Goal: Transaction & Acquisition: Download file/media

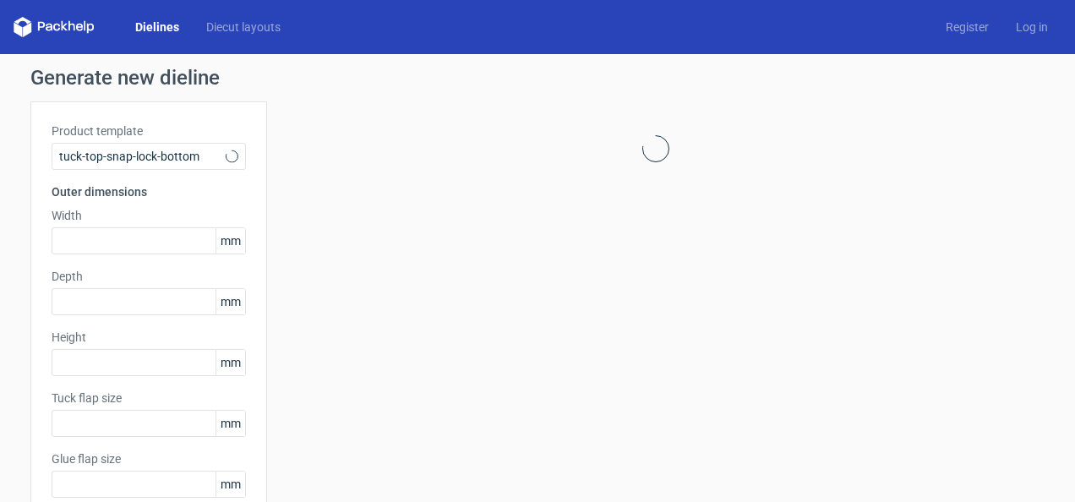
type input "15"
type input "10"
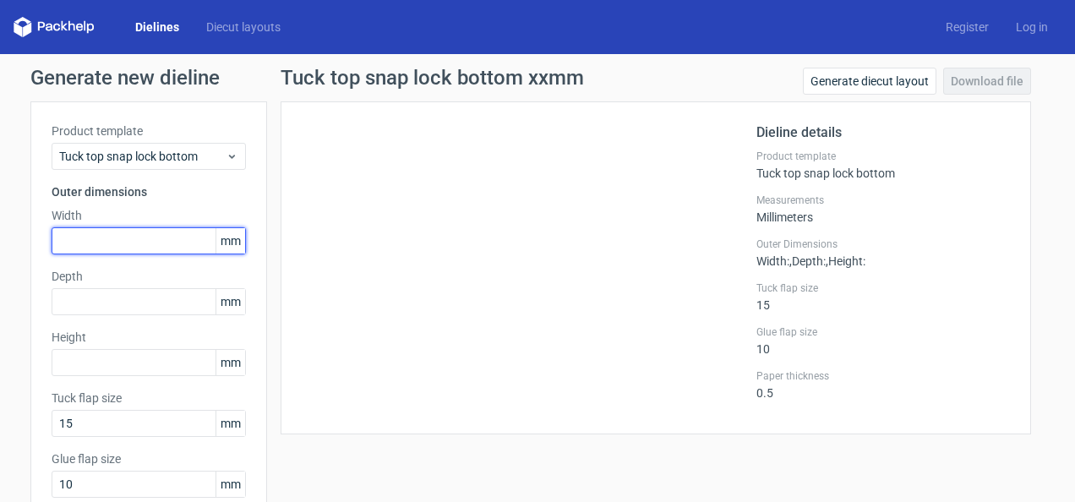
click at [154, 246] on input "text" at bounding box center [149, 240] width 194 height 27
type input "45"
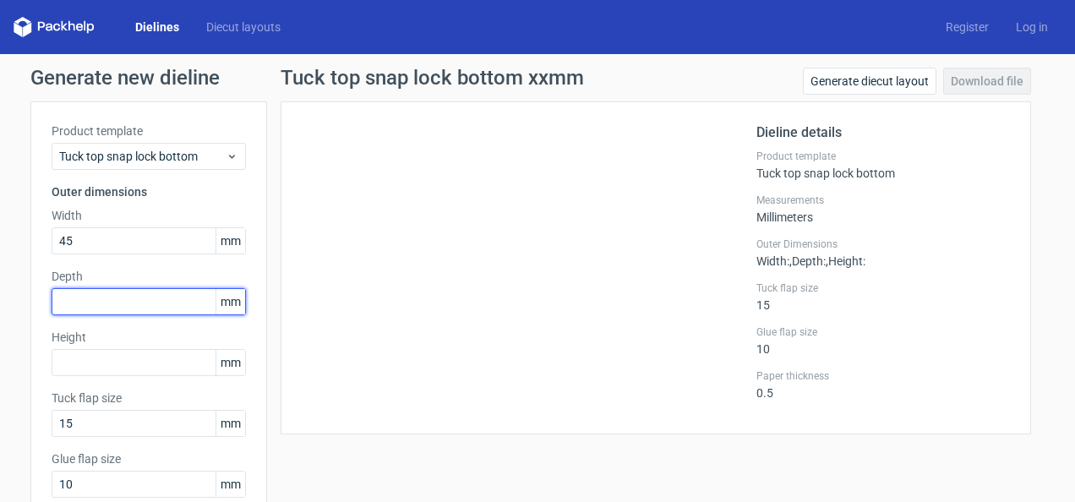
click at [127, 296] on input "text" at bounding box center [149, 301] width 194 height 27
type input "45"
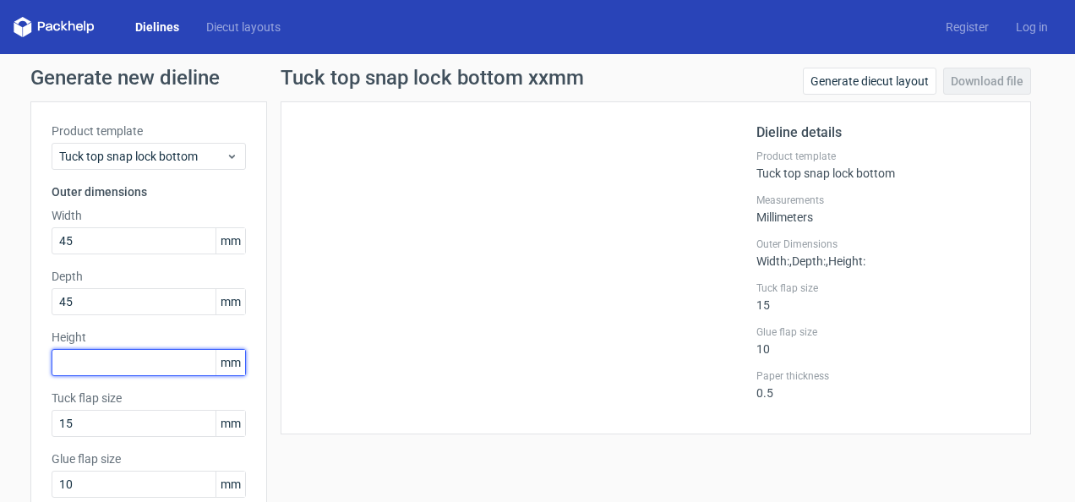
click at [103, 361] on input "text" at bounding box center [149, 362] width 194 height 27
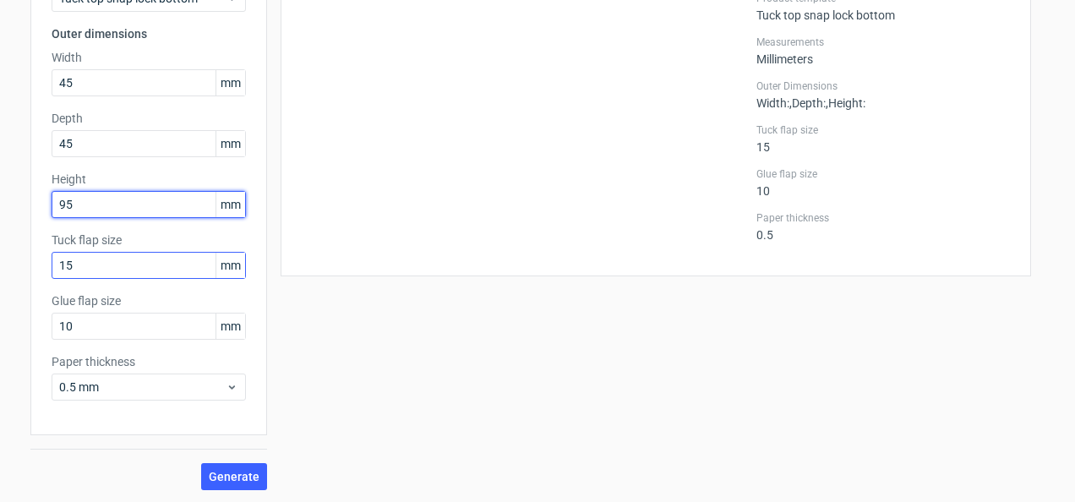
scroll to position [159, 0]
type input "95"
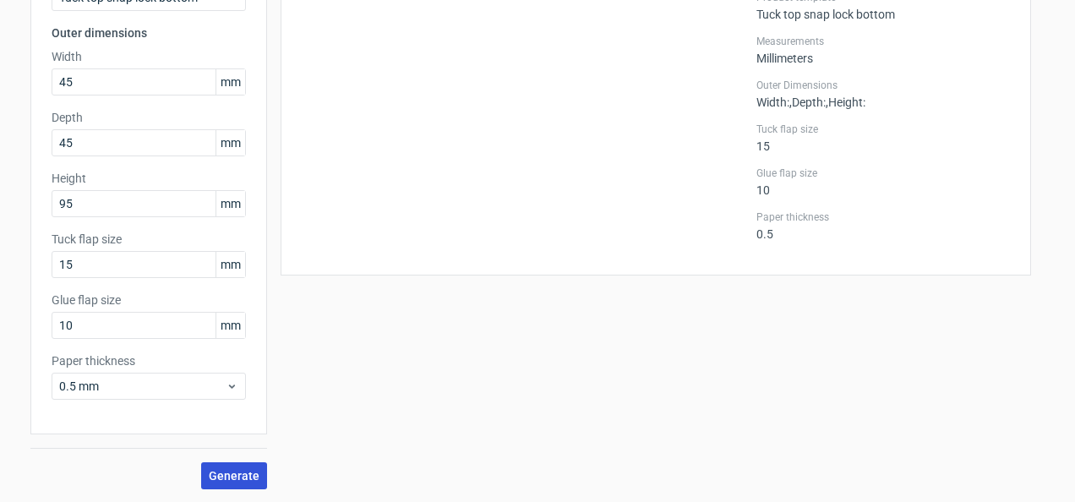
click at [216, 472] on span "Generate" at bounding box center [234, 476] width 51 height 12
drag, startPoint x: 508, startPoint y: 137, endPoint x: 513, endPoint y: 216, distance: 79.6
click at [513, 216] on icon at bounding box center [518, 146] width 407 height 338
drag, startPoint x: 556, startPoint y: 101, endPoint x: 577, endPoint y: 221, distance: 122.7
click at [577, 221] on icon at bounding box center [518, 146] width 407 height 338
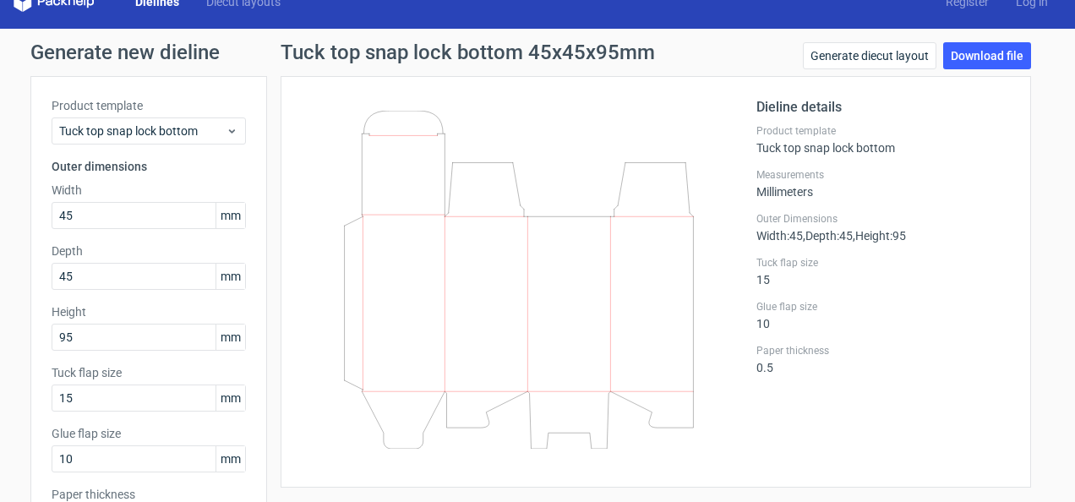
scroll to position [25, 0]
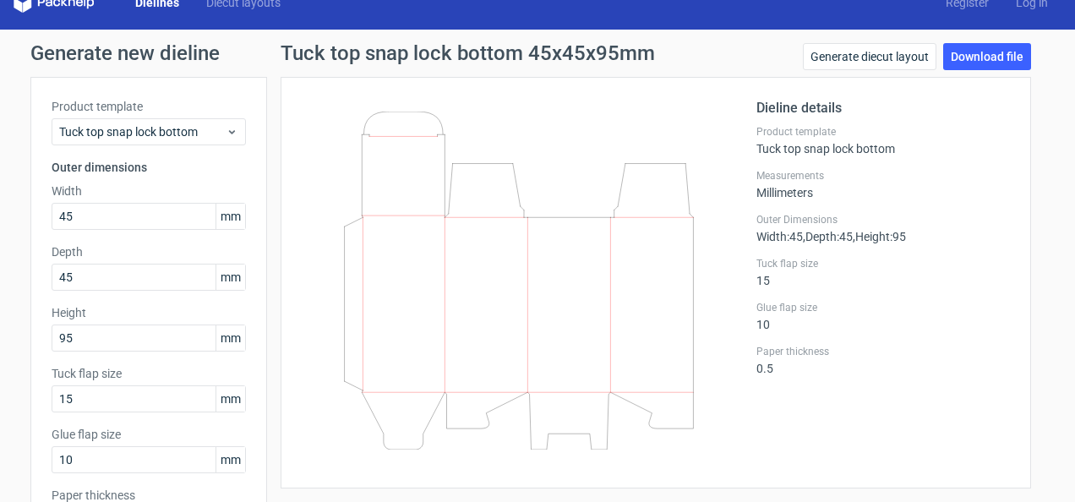
drag, startPoint x: 296, startPoint y: 97, endPoint x: 356, endPoint y: 456, distance: 363.4
click at [356, 456] on div at bounding box center [529, 282] width 455 height 369
click at [225, 209] on span "mm" at bounding box center [231, 216] width 30 height 25
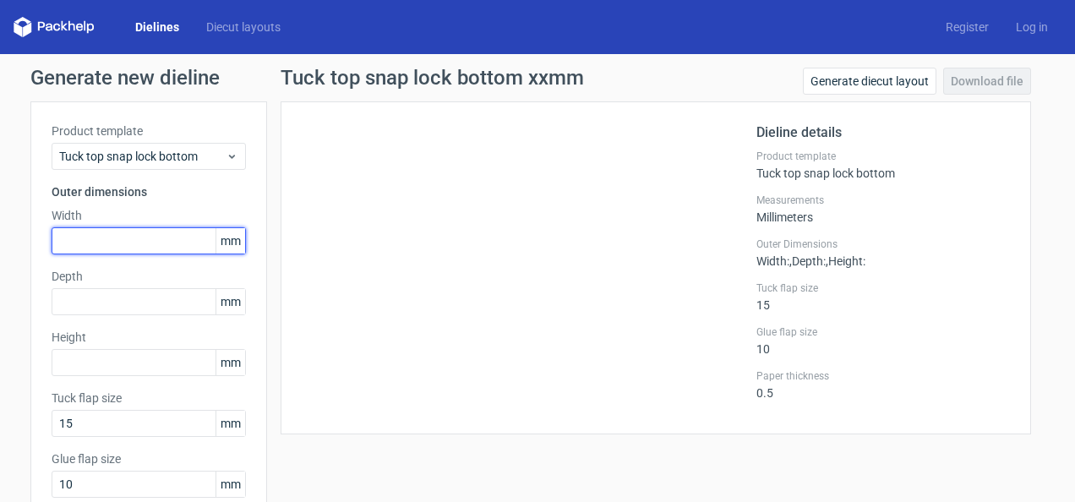
click at [99, 247] on input "text" at bounding box center [149, 240] width 194 height 27
type input "100"
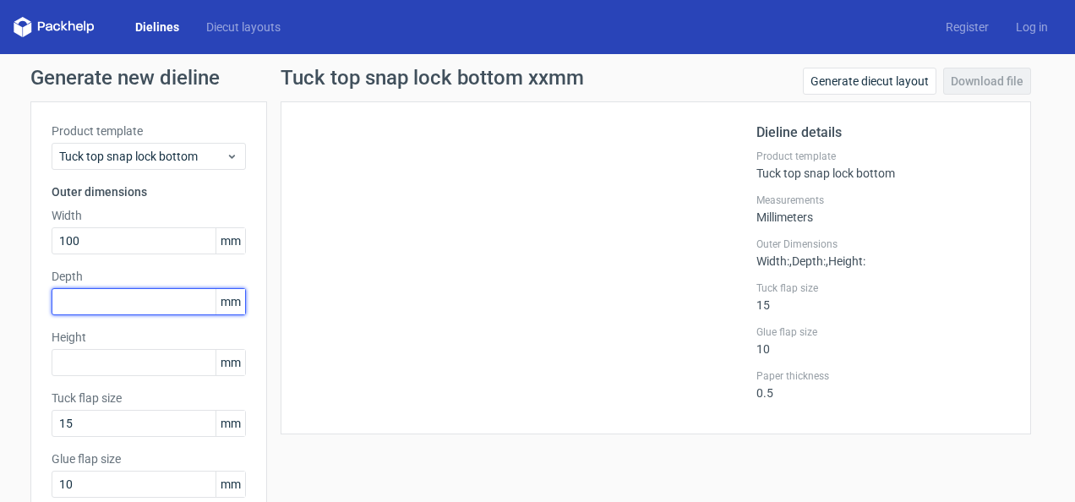
click at [87, 299] on input "text" at bounding box center [149, 301] width 194 height 27
type input "100"
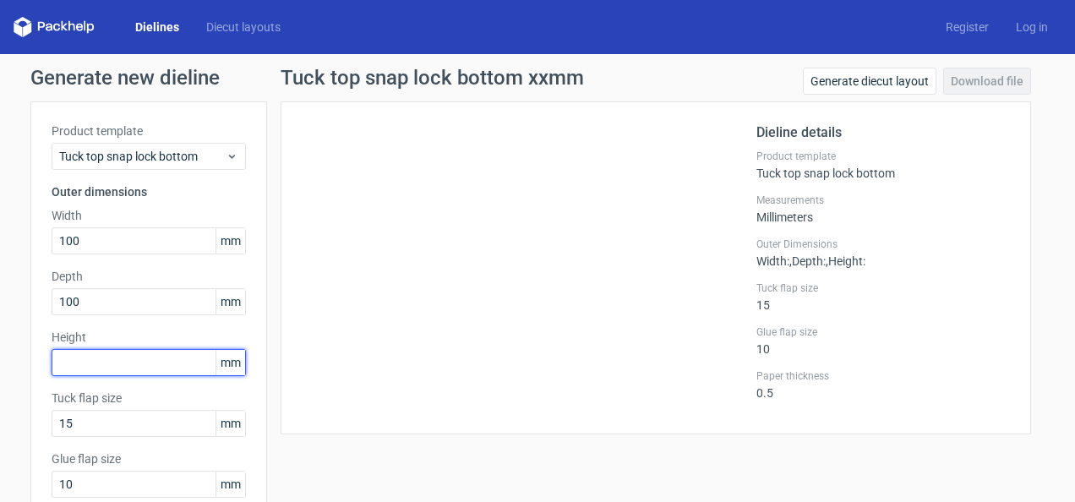
click at [86, 362] on input "text" at bounding box center [149, 362] width 194 height 27
type input "100"
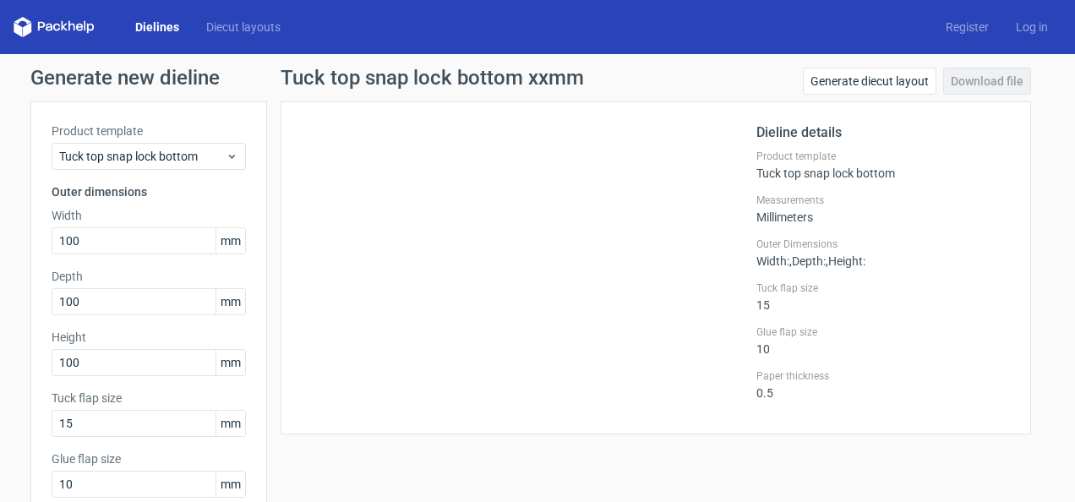
click at [159, 392] on label "Tuck flap size" at bounding box center [149, 398] width 194 height 17
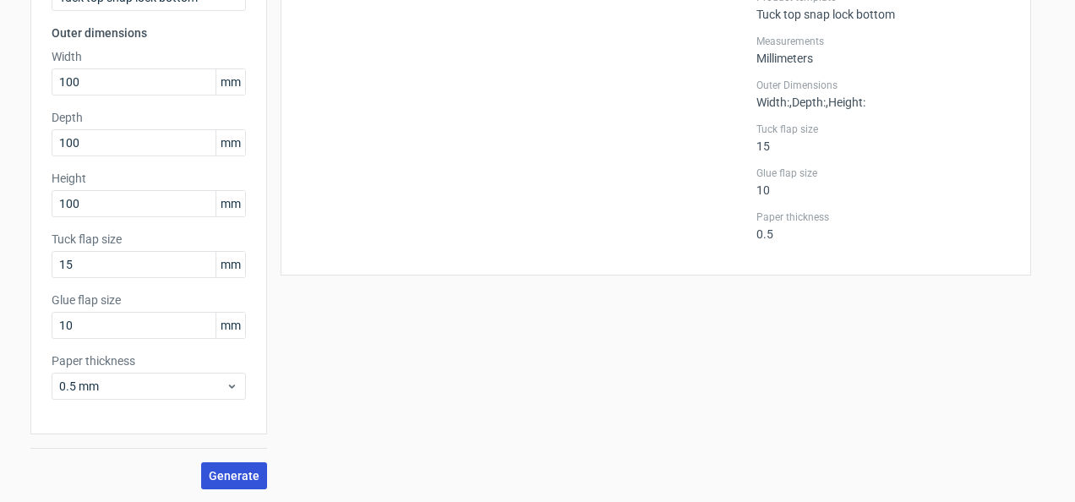
click at [246, 477] on span "Generate" at bounding box center [234, 476] width 51 height 12
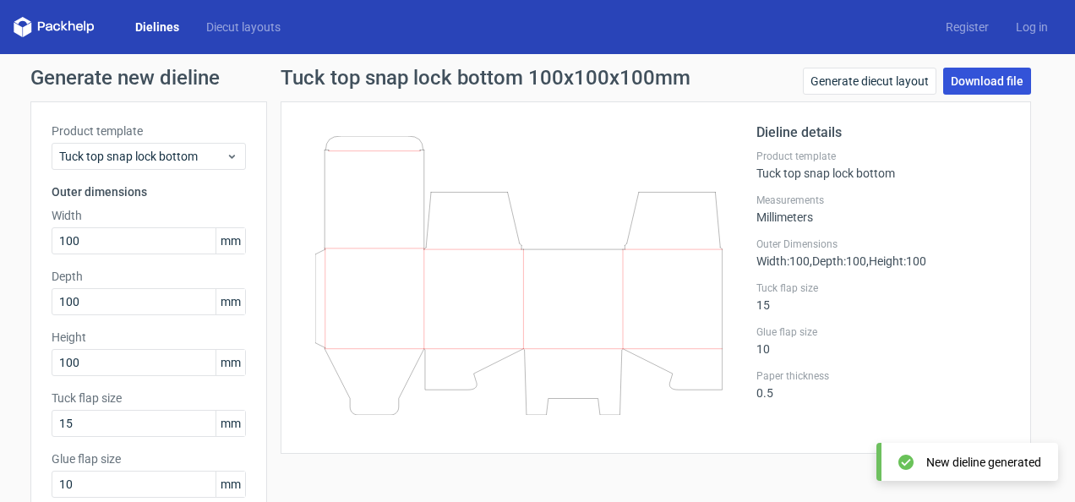
click at [970, 86] on link "Download file" at bounding box center [987, 81] width 88 height 27
click at [57, 26] on icon at bounding box center [54, 27] width 81 height 20
click at [157, 30] on link "Dielines" at bounding box center [157, 27] width 71 height 17
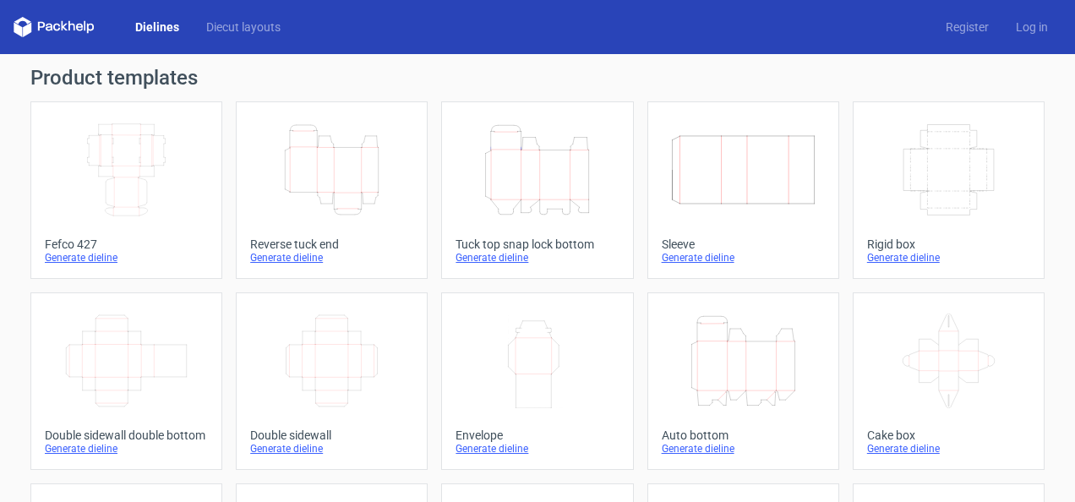
click at [519, 205] on icon "Height Depth Width" at bounding box center [537, 170] width 150 height 95
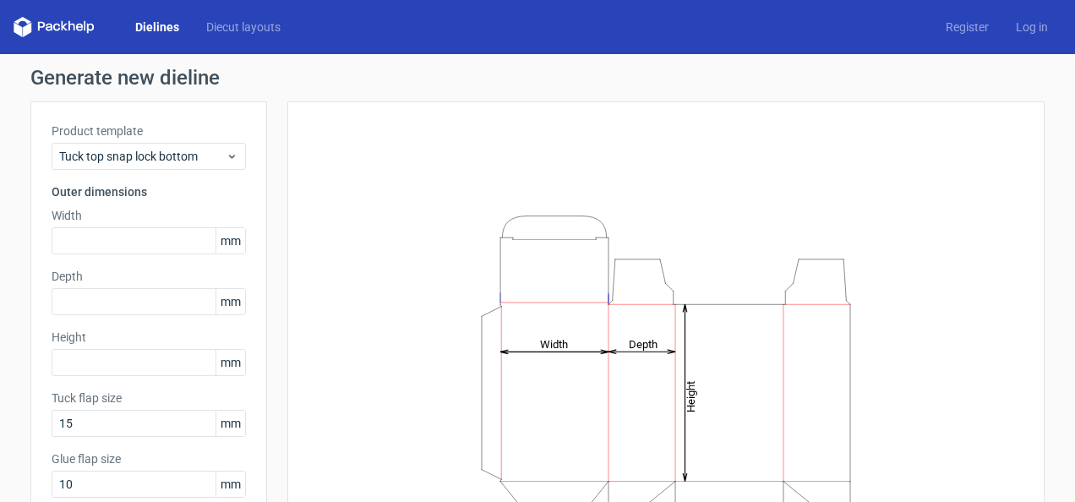
scroll to position [74, 0]
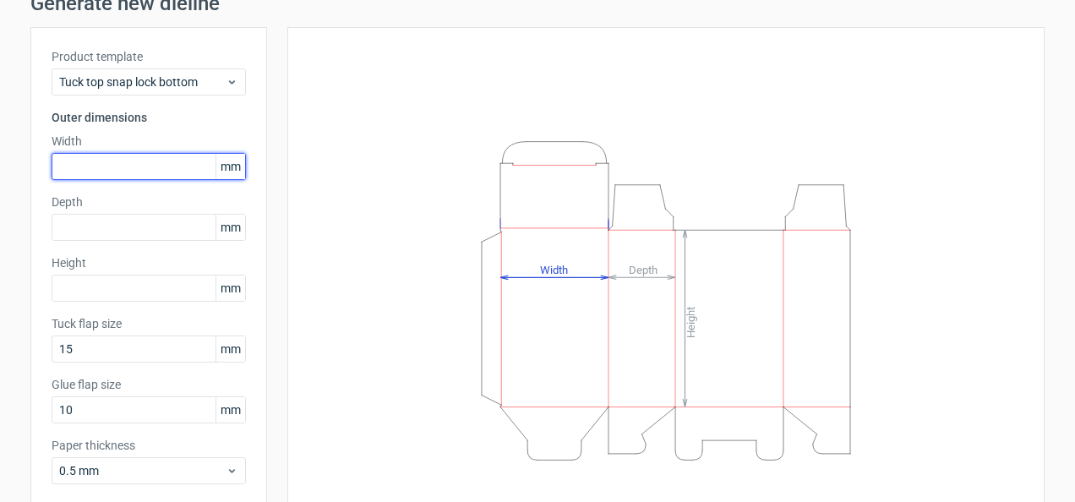
click at [85, 172] on input "text" at bounding box center [149, 166] width 194 height 27
type input "45"
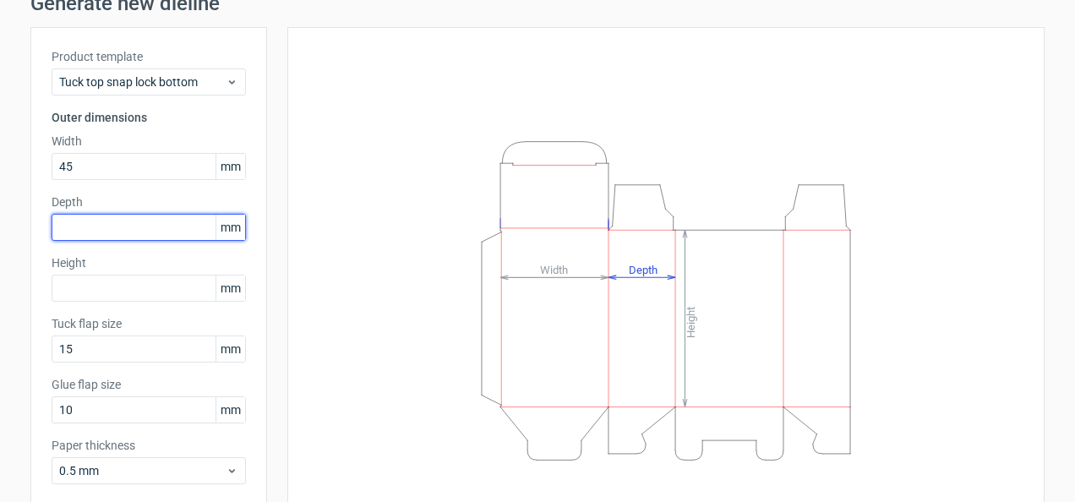
click at [85, 232] on input "text" at bounding box center [149, 227] width 194 height 27
type input "45"
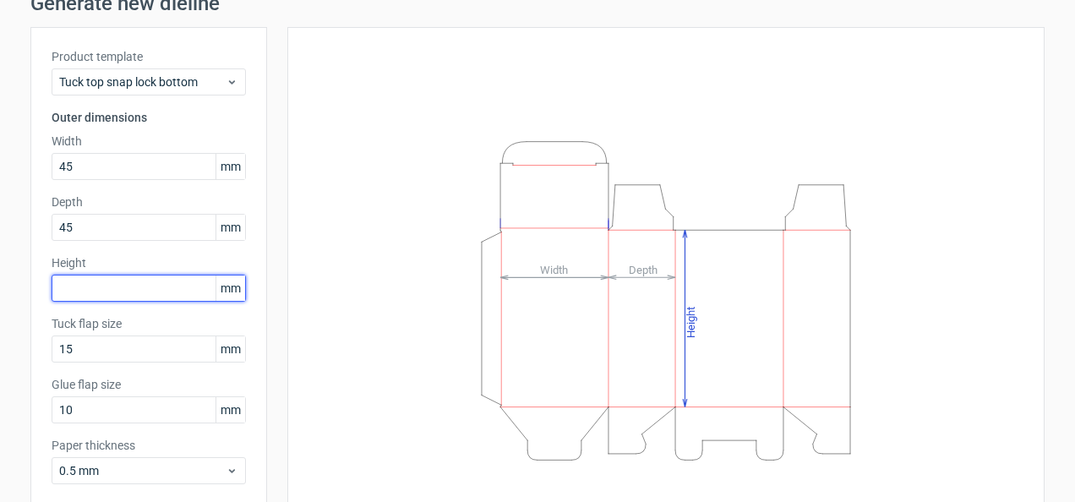
click at [88, 293] on input "text" at bounding box center [149, 288] width 194 height 27
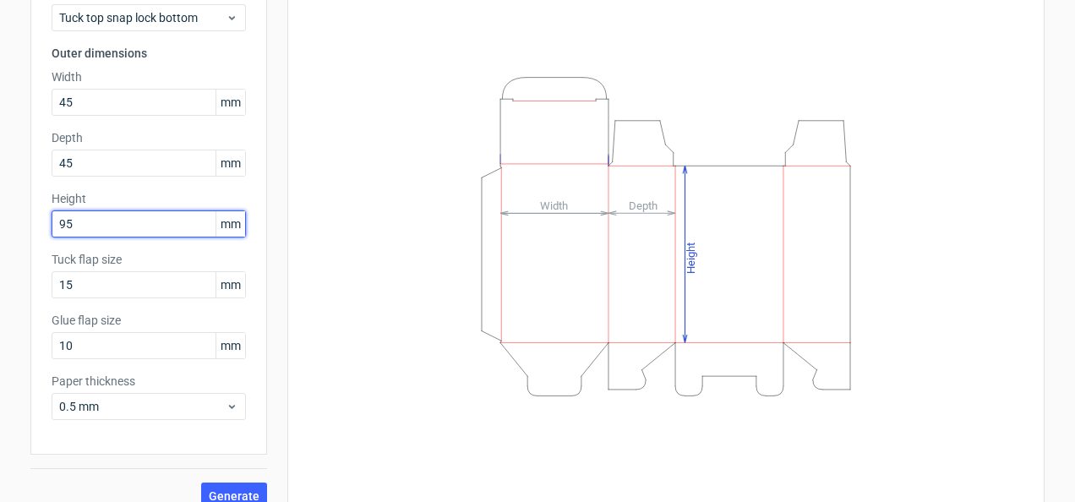
scroll to position [159, 0]
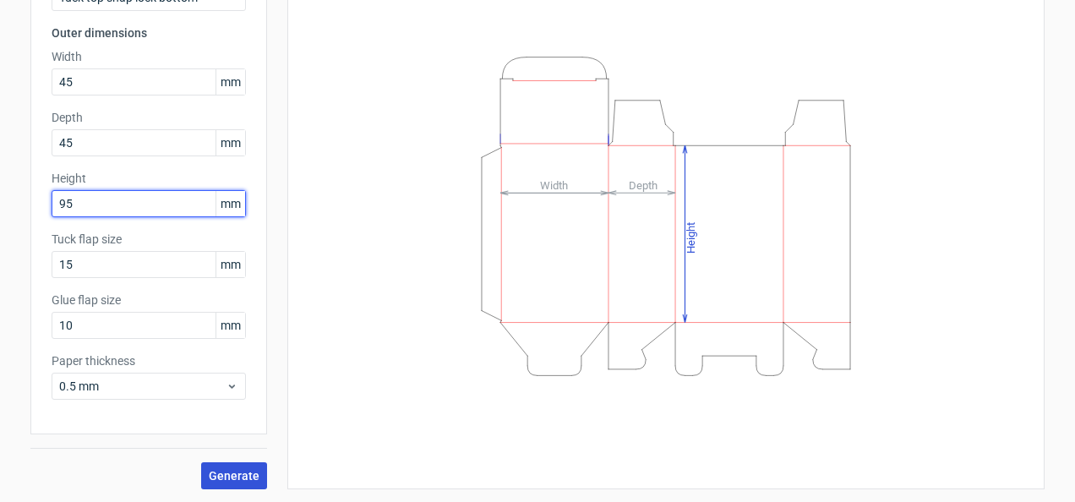
type input "95"
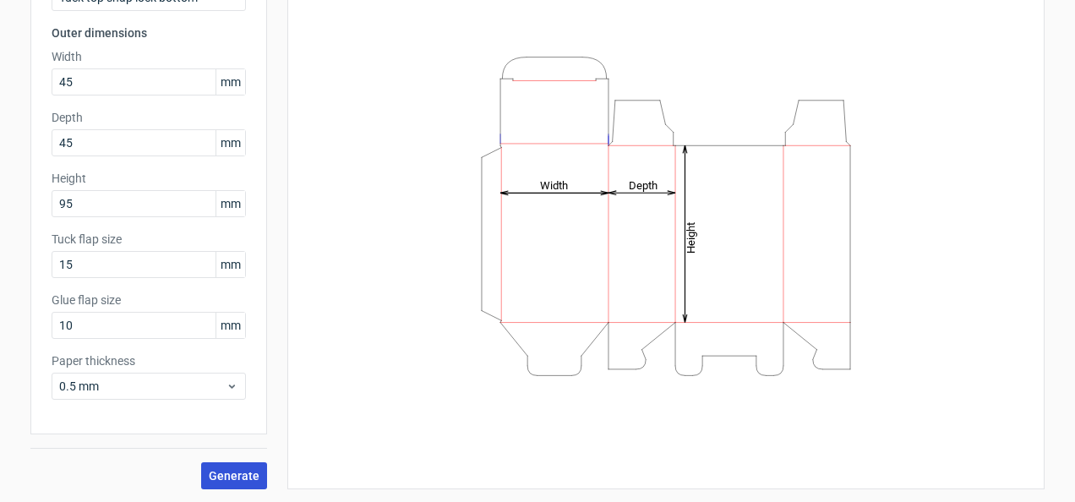
click at [217, 472] on span "Generate" at bounding box center [234, 476] width 51 height 12
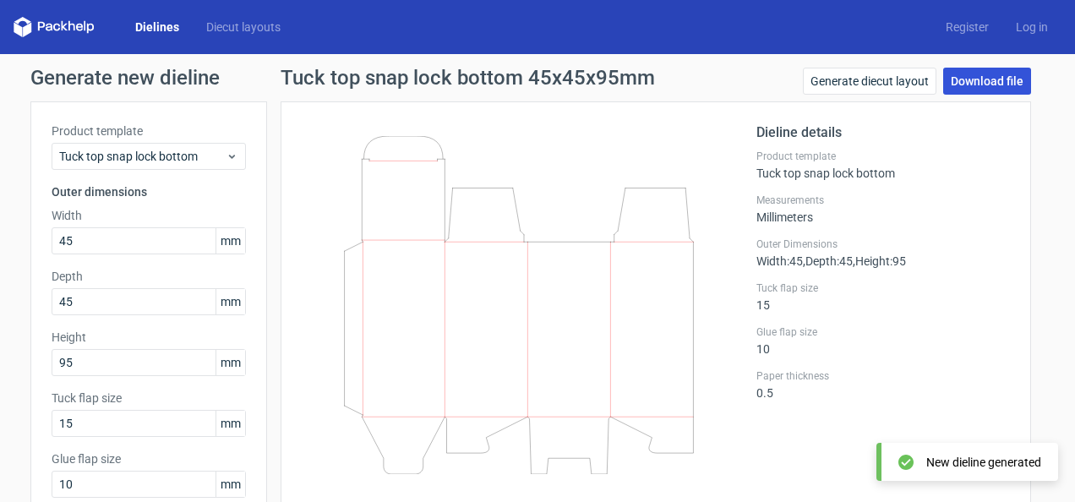
click at [990, 78] on link "Download file" at bounding box center [987, 81] width 88 height 27
